Goal: Ask a question

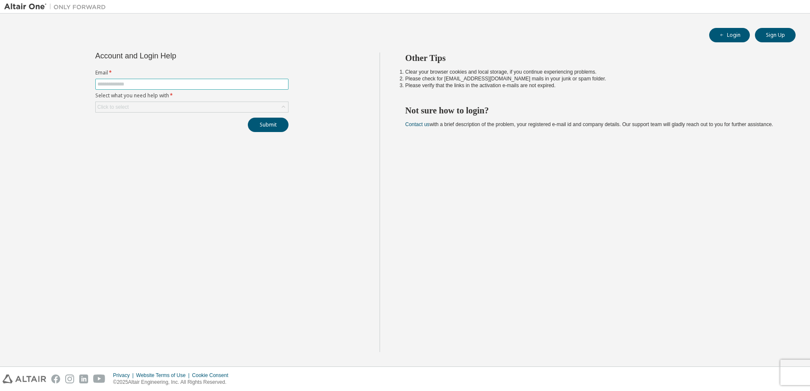
click at [132, 85] on input "text" at bounding box center [191, 84] width 189 height 7
type input "**********"
click at [140, 110] on div "Click to select" at bounding box center [192, 107] width 192 height 10
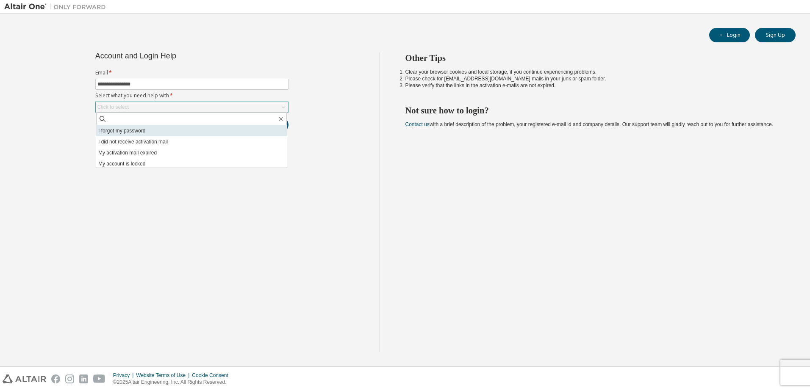
click at [115, 129] on li "I forgot my password" at bounding box center [191, 130] width 191 height 11
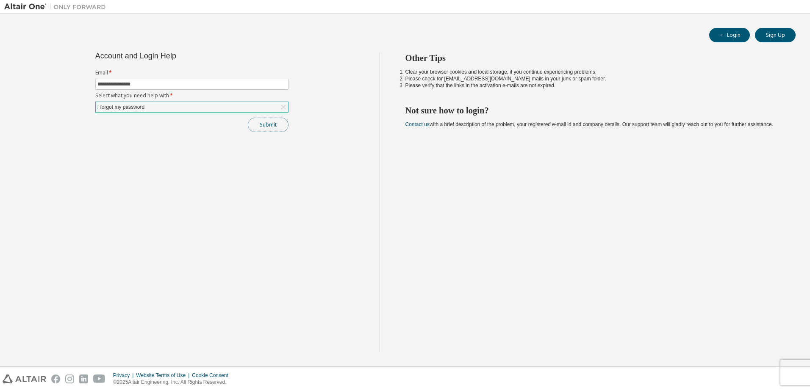
click at [263, 119] on button "Submit" at bounding box center [268, 125] width 41 height 14
click at [264, 105] on div "I forgot my password" at bounding box center [192, 107] width 192 height 10
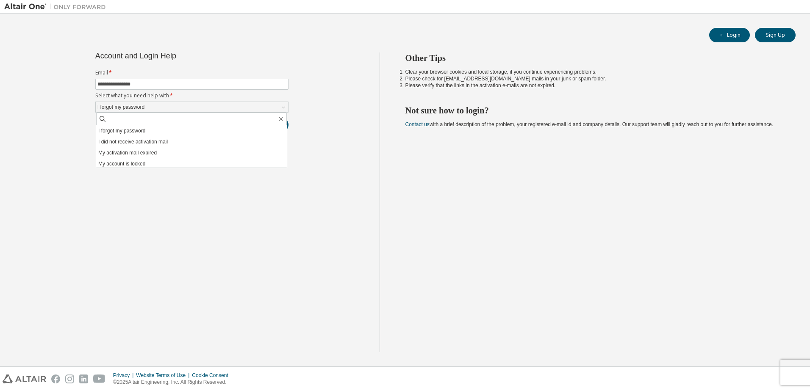
click at [189, 238] on div "**********" at bounding box center [191, 203] width 375 height 300
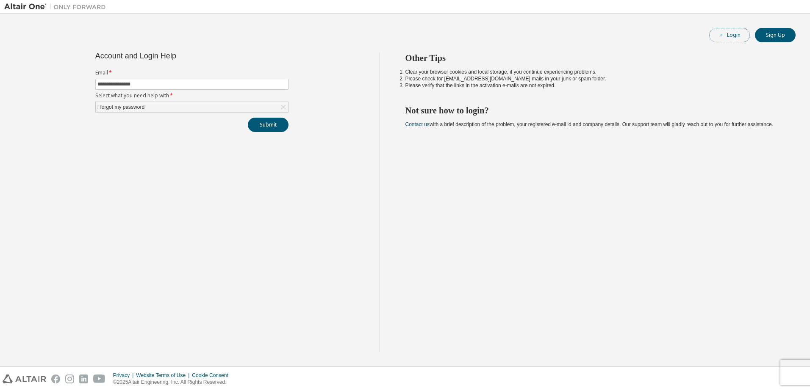
click at [738, 37] on button "Login" at bounding box center [729, 35] width 41 height 14
click at [146, 86] on input "text" at bounding box center [191, 84] width 189 height 7
type input "**********"
click at [152, 105] on div "Click to select" at bounding box center [192, 107] width 192 height 10
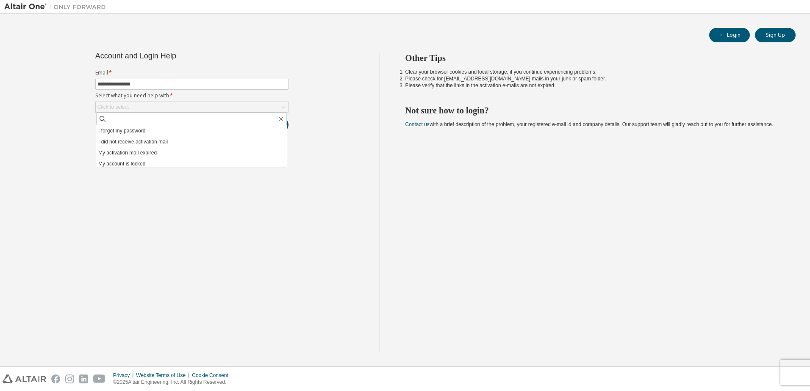
click at [126, 220] on div "**********" at bounding box center [191, 203] width 375 height 300
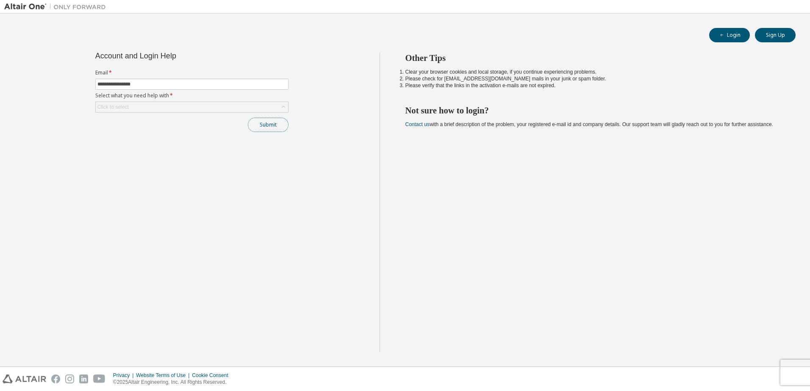
drag, startPoint x: 268, startPoint y: 125, endPoint x: 262, endPoint y: 122, distance: 5.9
click at [262, 122] on button "Submit" at bounding box center [268, 125] width 41 height 14
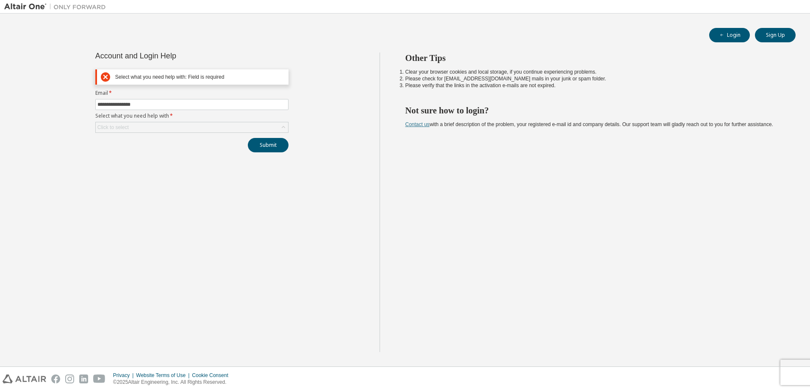
click at [419, 125] on link "Contact us" at bounding box center [417, 125] width 24 height 6
drag, startPoint x: 126, startPoint y: 212, endPoint x: 128, endPoint y: 199, distance: 12.8
click at [126, 212] on div "**********" at bounding box center [191, 203] width 375 height 300
click at [125, 133] on div "Click to select" at bounding box center [191, 127] width 193 height 11
click at [132, 129] on div "Click to select" at bounding box center [192, 127] width 192 height 10
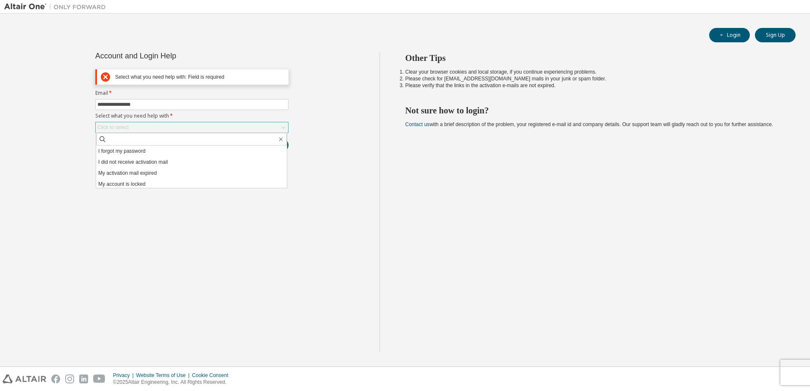
scroll to position [24, 0]
click at [161, 173] on li "I want to reset multi-factor authentication" at bounding box center [191, 171] width 191 height 11
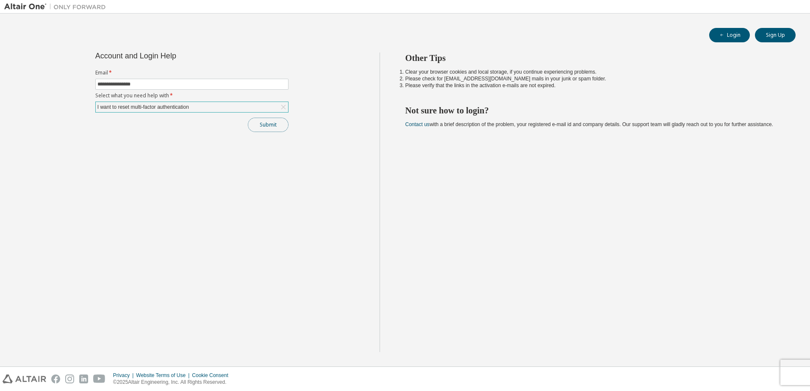
click at [260, 128] on button "Submit" at bounding box center [268, 125] width 41 height 14
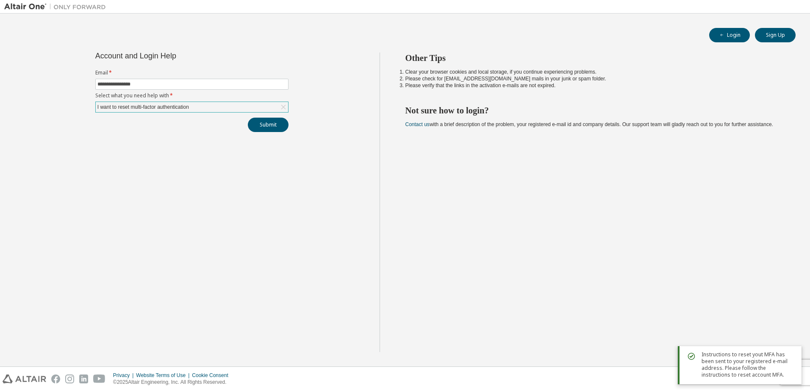
click at [736, 367] on span "Instructions to reset yout MFA has been sent to your registered e-mail address.…" at bounding box center [748, 365] width 93 height 27
drag, startPoint x: 625, startPoint y: 125, endPoint x: 785, endPoint y: 158, distance: 163.8
click at [785, 158] on div "Other Tips Clear your browser cookies and local storage, if you continue experi…" at bounding box center [593, 203] width 427 height 300
click at [416, 125] on link "Contact us" at bounding box center [417, 125] width 24 height 6
